Goal: Task Accomplishment & Management: Use online tool/utility

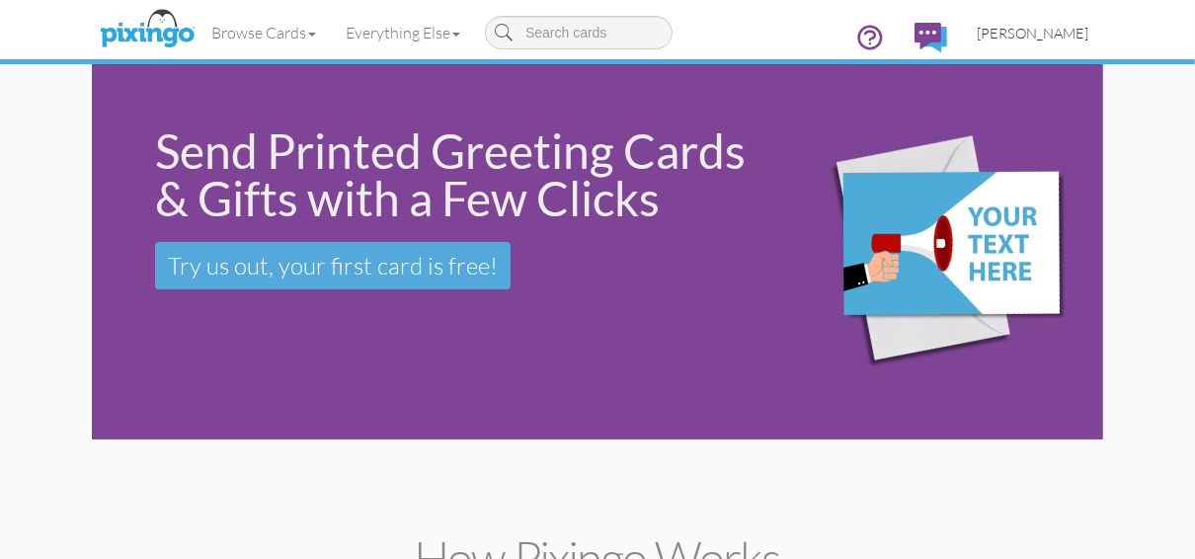
click at [1016, 32] on span "[PERSON_NAME]" at bounding box center [1032, 33] width 112 height 17
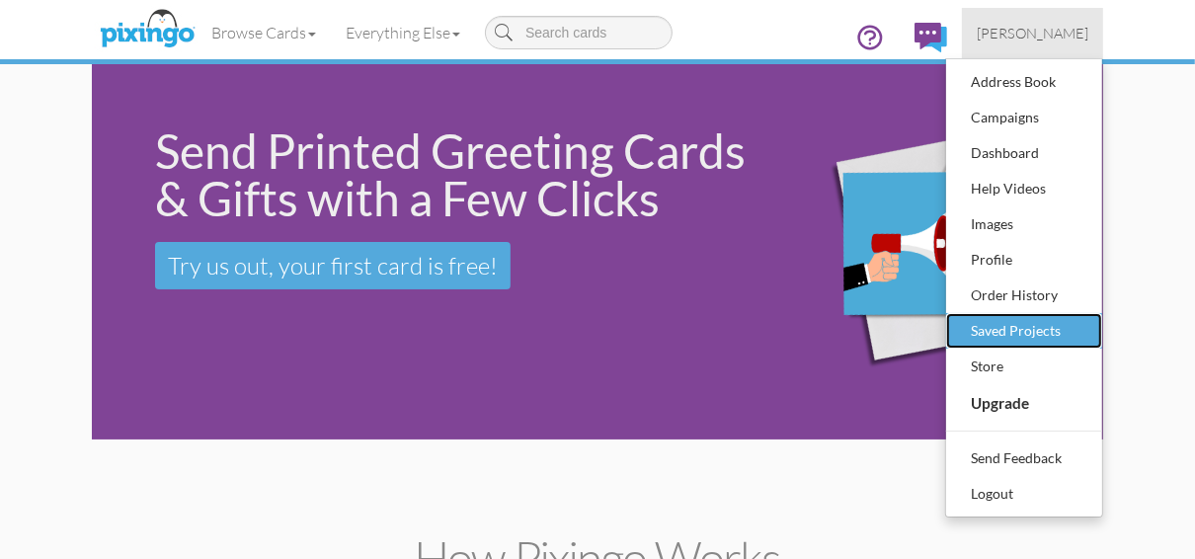
click at [983, 326] on div "Saved Projects" at bounding box center [1024, 331] width 116 height 30
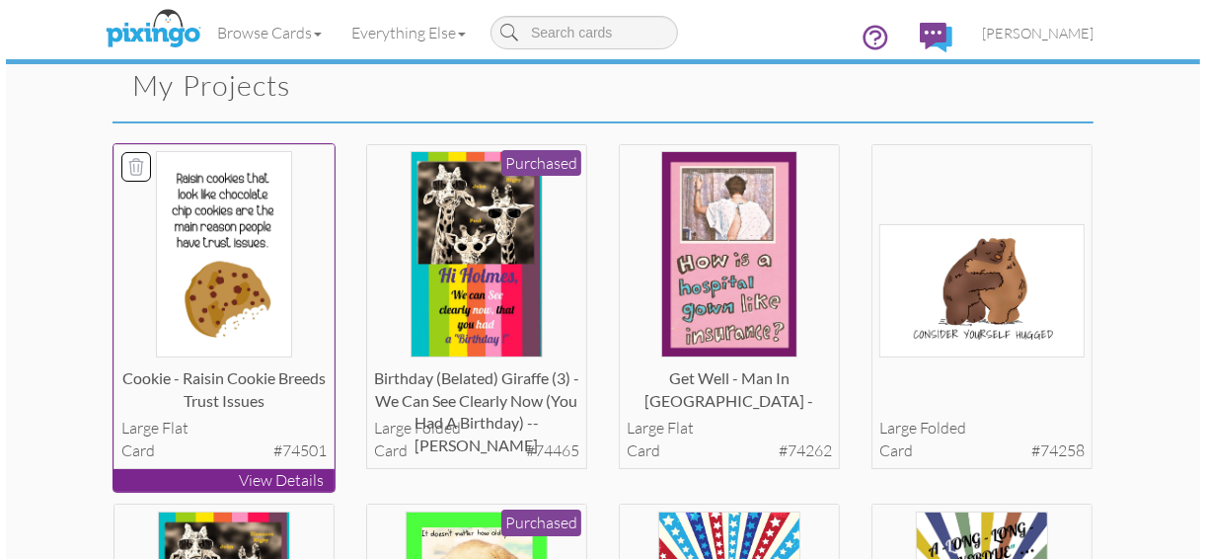
scroll to position [79, 0]
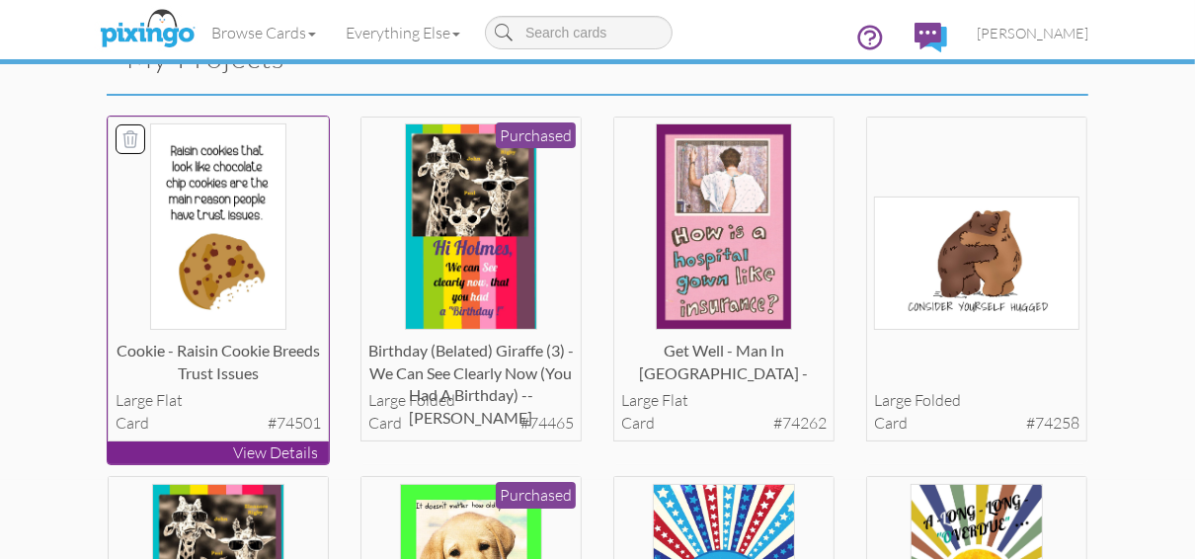
click at [181, 451] on p "View Details" at bounding box center [218, 452] width 221 height 23
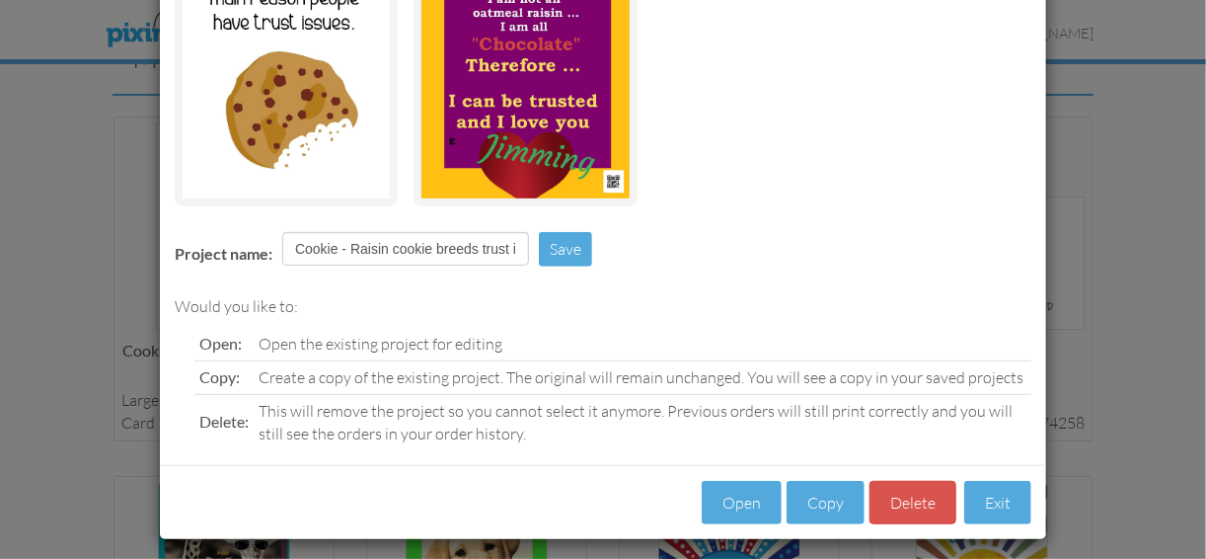
scroll to position [285, 0]
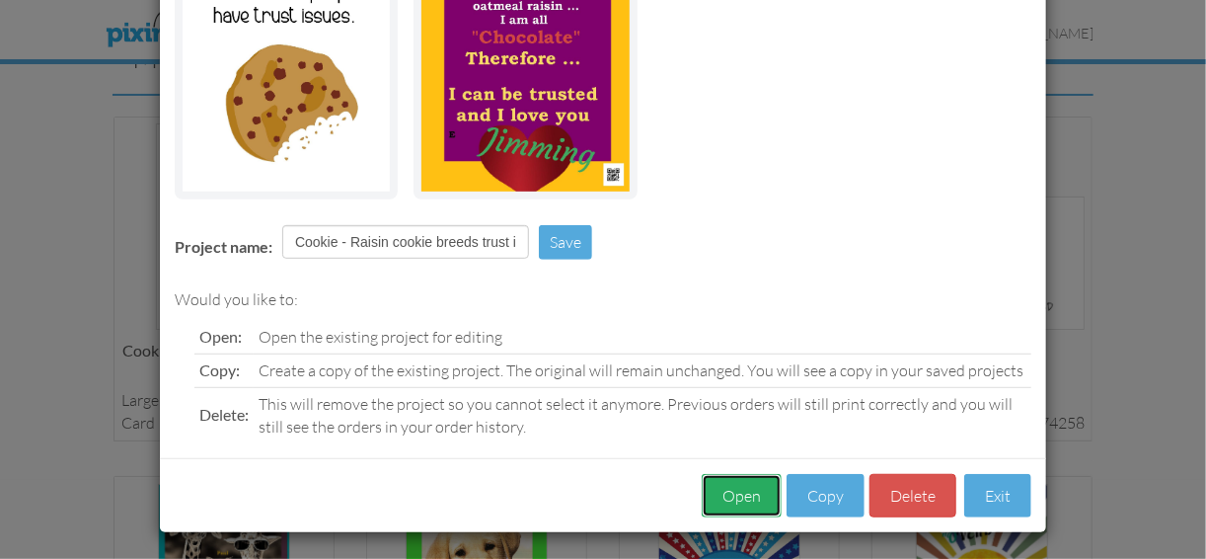
click at [738, 497] on button "Open" at bounding box center [742, 496] width 80 height 44
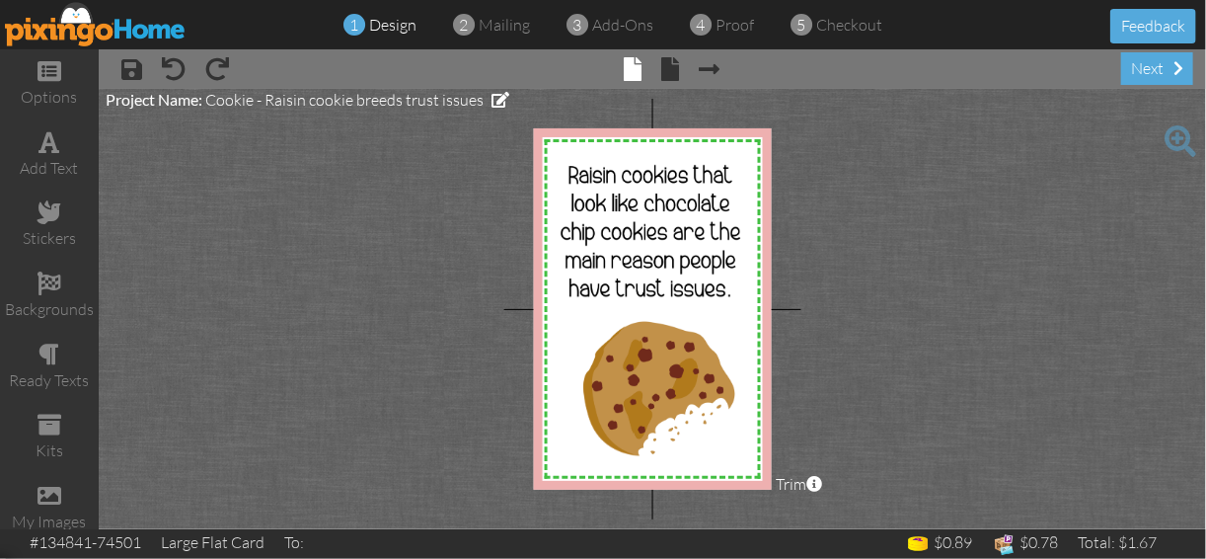
click at [1179, 140] on span at bounding box center [1181, 141] width 32 height 32
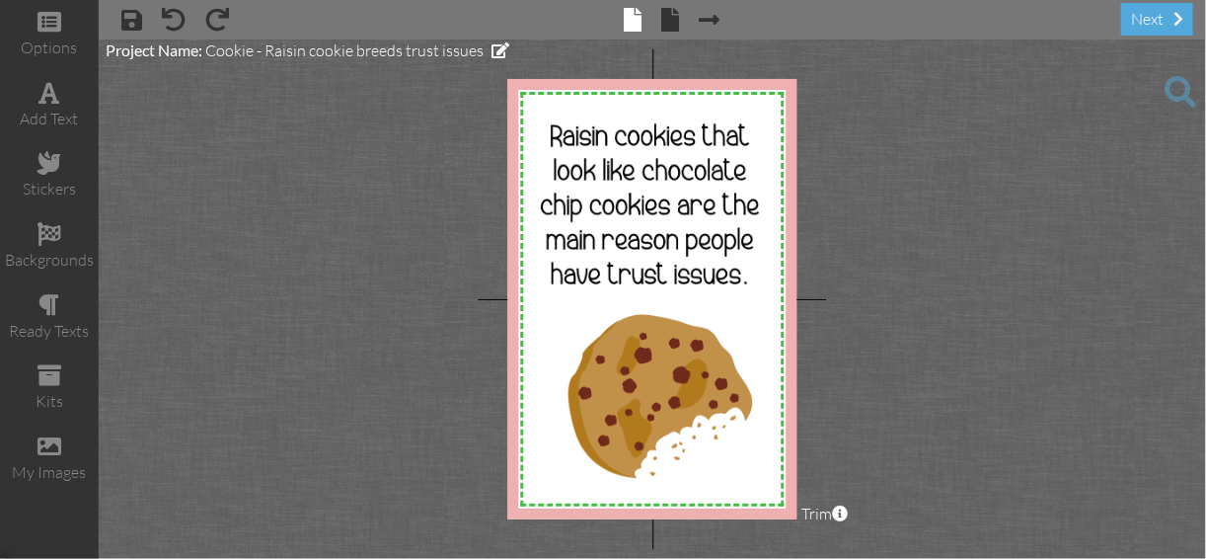
drag, startPoint x: 979, startPoint y: 298, endPoint x: 1030, endPoint y: 265, distance: 60.5
click at [1030, 265] on project-studio-wrapper "X X X X X X X X X X X X X X X X X X X X X X X X X X X X X X X X X X X X X X X X…" at bounding box center [653, 298] width 1108 height 519
click at [666, 26] on span at bounding box center [671, 20] width 18 height 24
click at [665, 19] on span at bounding box center [671, 20] width 18 height 24
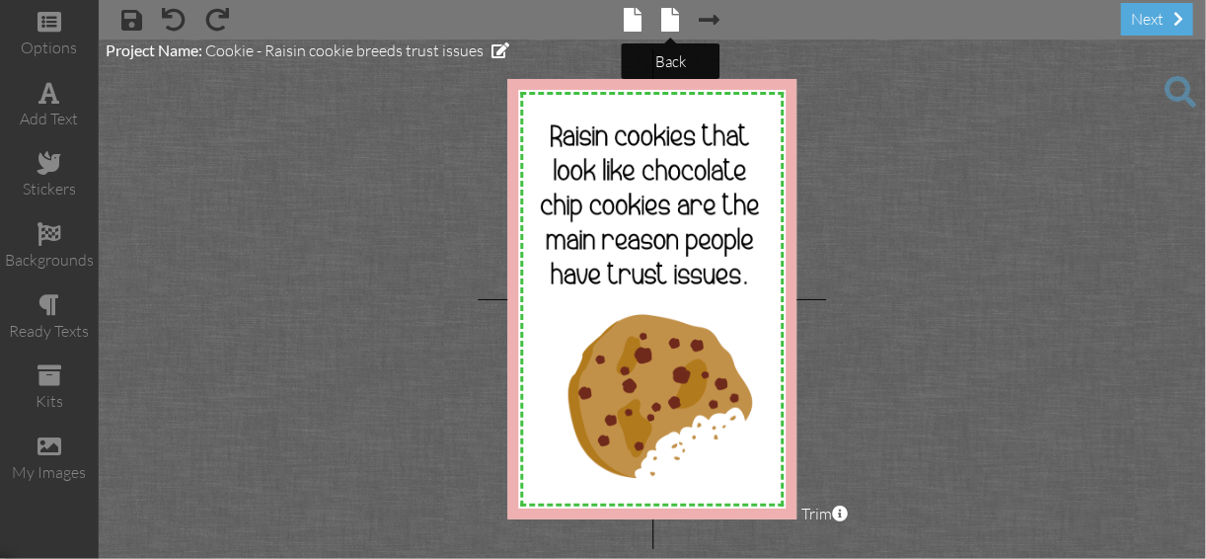
click at [665, 19] on span at bounding box center [671, 20] width 18 height 24
click at [669, 21] on span at bounding box center [671, 20] width 18 height 24
click at [705, 21] on span at bounding box center [710, 20] width 21 height 24
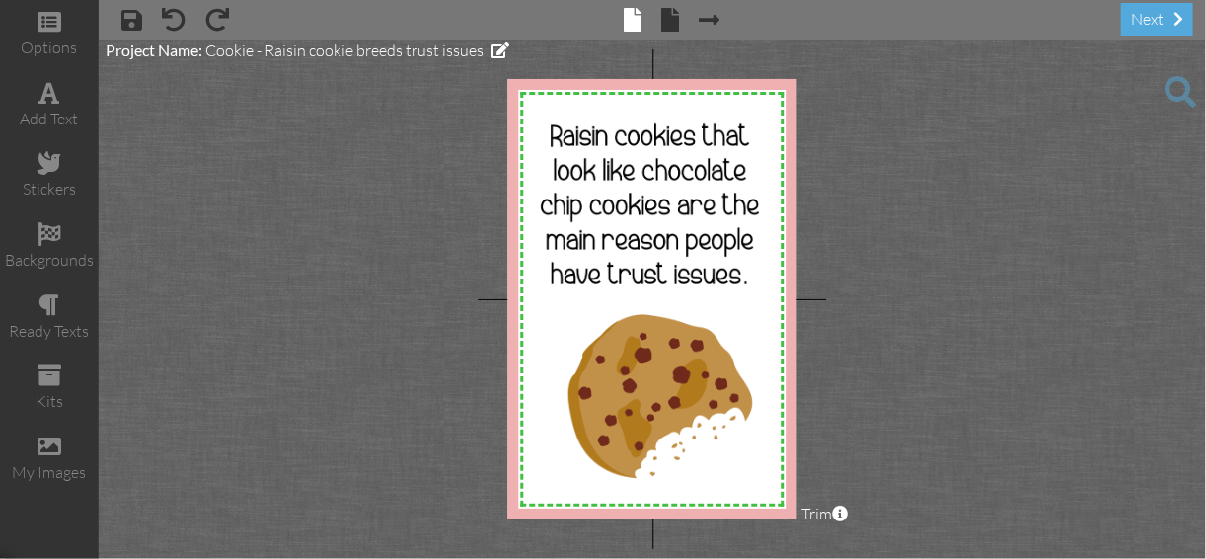
click at [901, 245] on project-studio-wrapper "X X X X X X X X X X X X X X X X X X X X X X X X X X X X X X X X X X X X X X X X…" at bounding box center [653, 298] width 1108 height 519
click at [923, 198] on project-studio-wrapper "X X X X X X X X X X X X X X X X X X X X X X X X X X X X X X X X X X X X X X X X…" at bounding box center [653, 298] width 1108 height 519
click at [669, 30] on span at bounding box center [671, 20] width 18 height 24
